Goal: Task Accomplishment & Management: Manage account settings

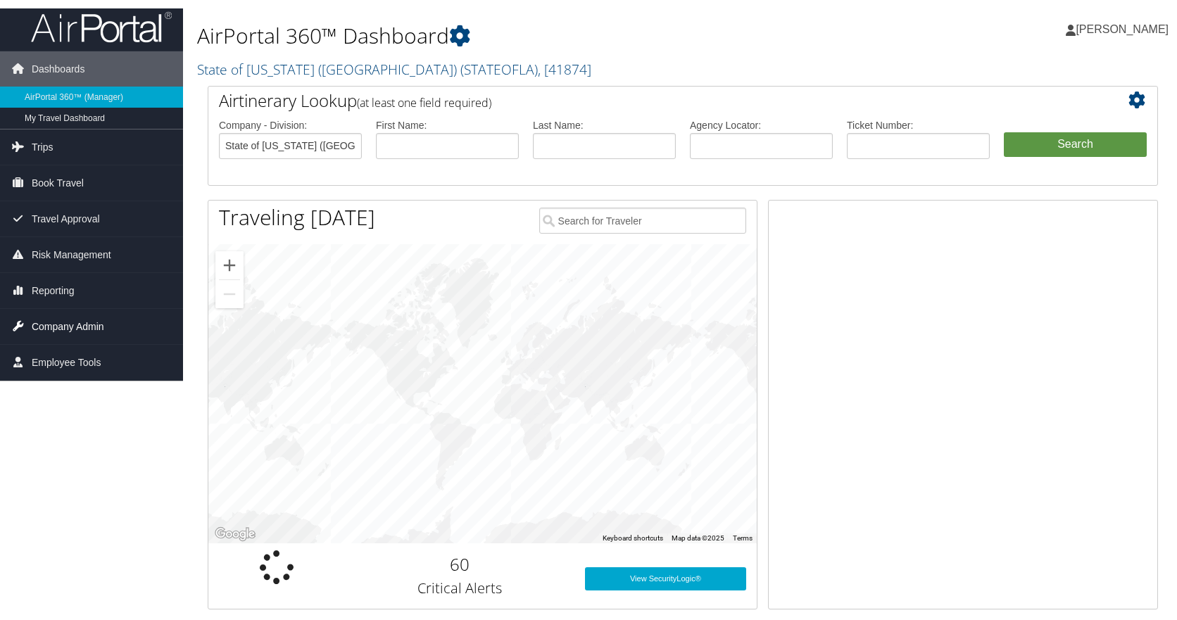
click at [76, 324] on span "Company Admin" at bounding box center [68, 325] width 73 height 35
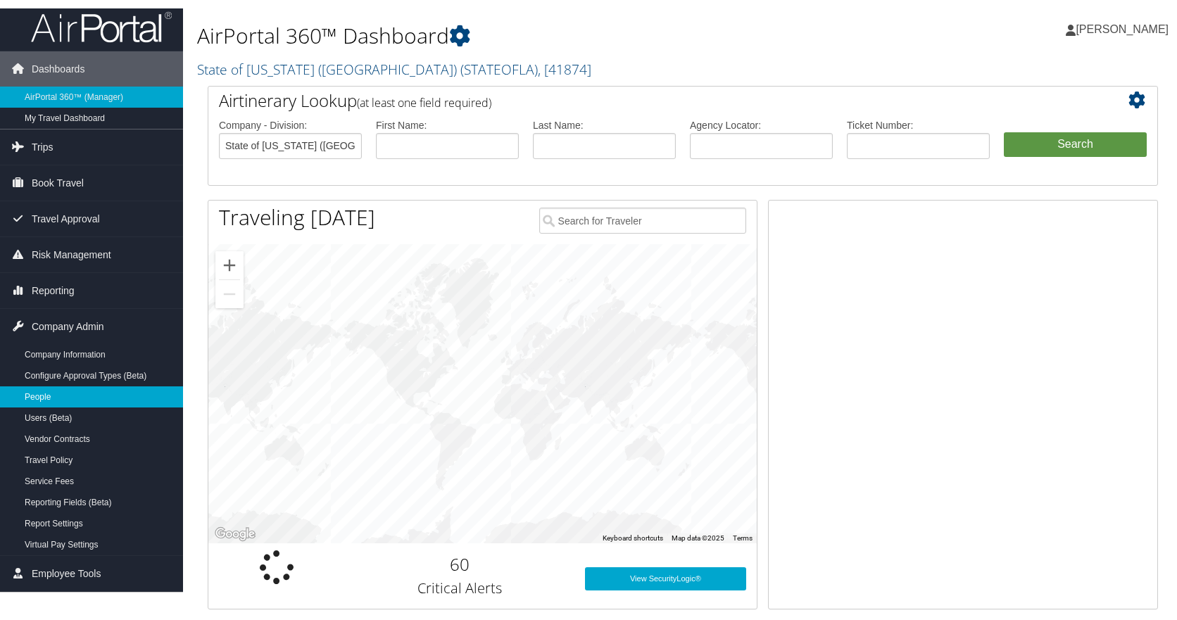
click at [39, 397] on link "People" at bounding box center [91, 395] width 183 height 21
click at [37, 396] on link "People" at bounding box center [91, 395] width 183 height 21
